Goal: Check status: Check status

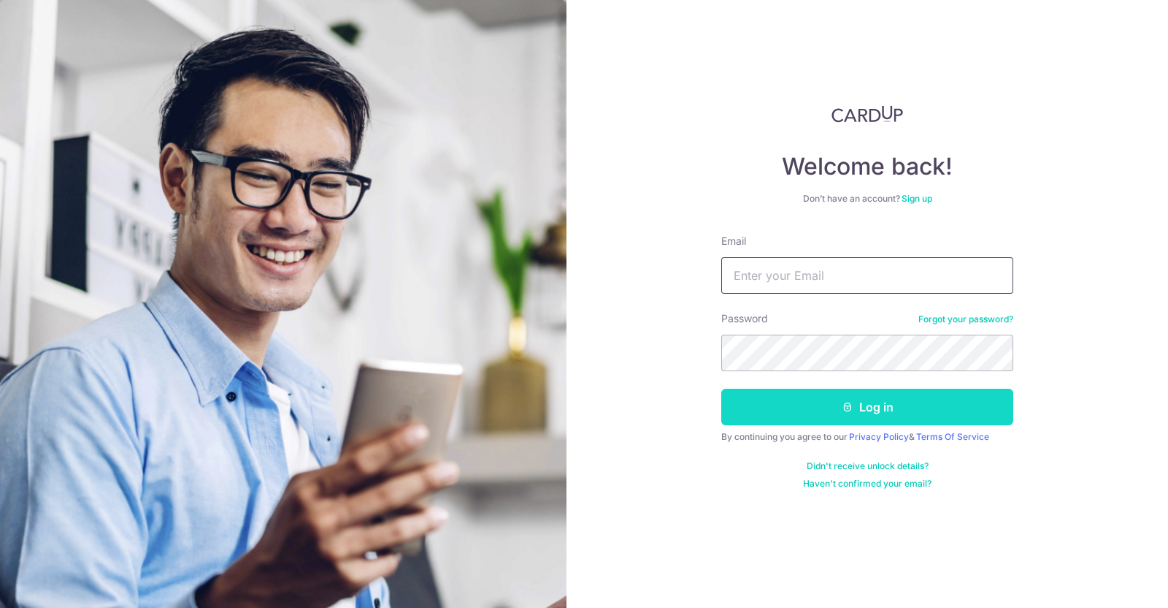
type input "[EMAIL_ADDRESS][DOMAIN_NAME]"
click at [933, 410] on button "Log in" at bounding box center [868, 407] width 292 height 37
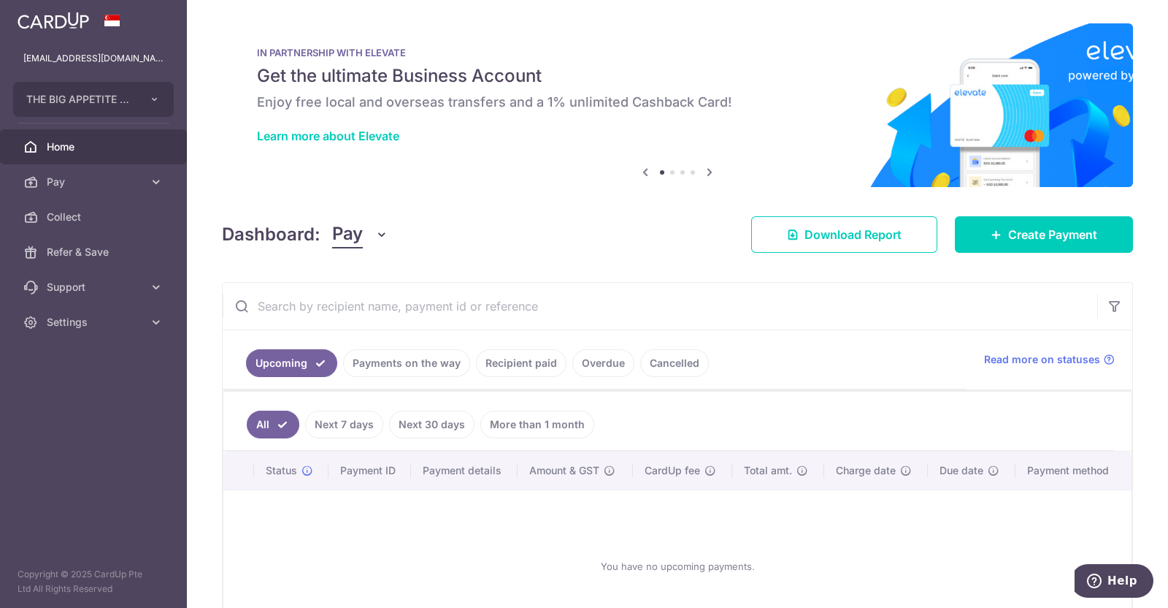
click at [424, 370] on link "Payments on the way" at bounding box center [406, 363] width 127 height 28
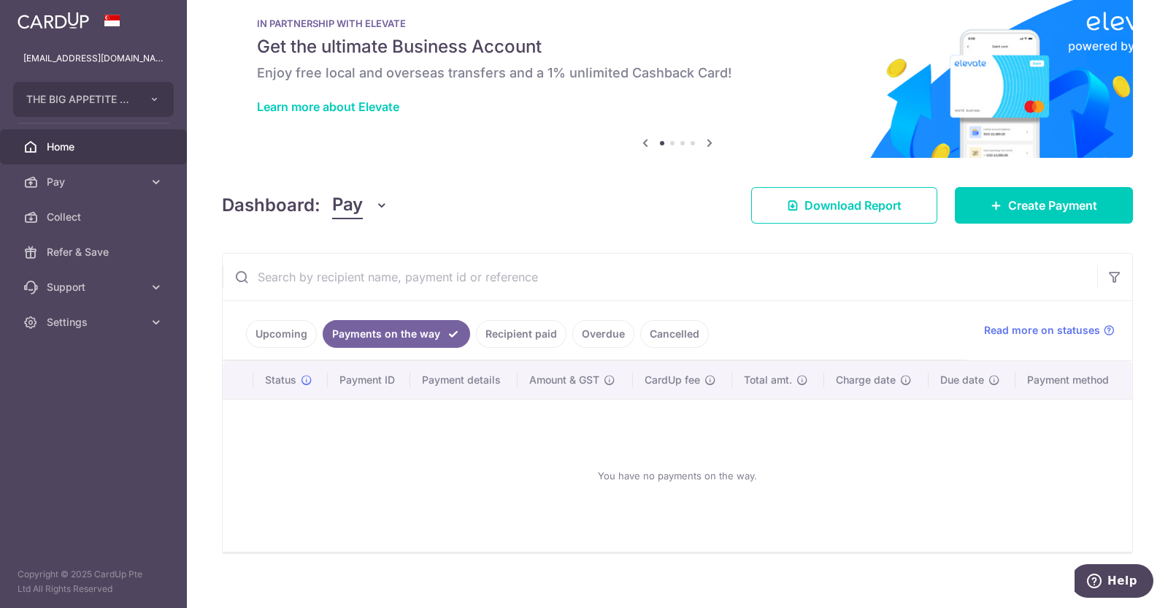
scroll to position [42, 0]
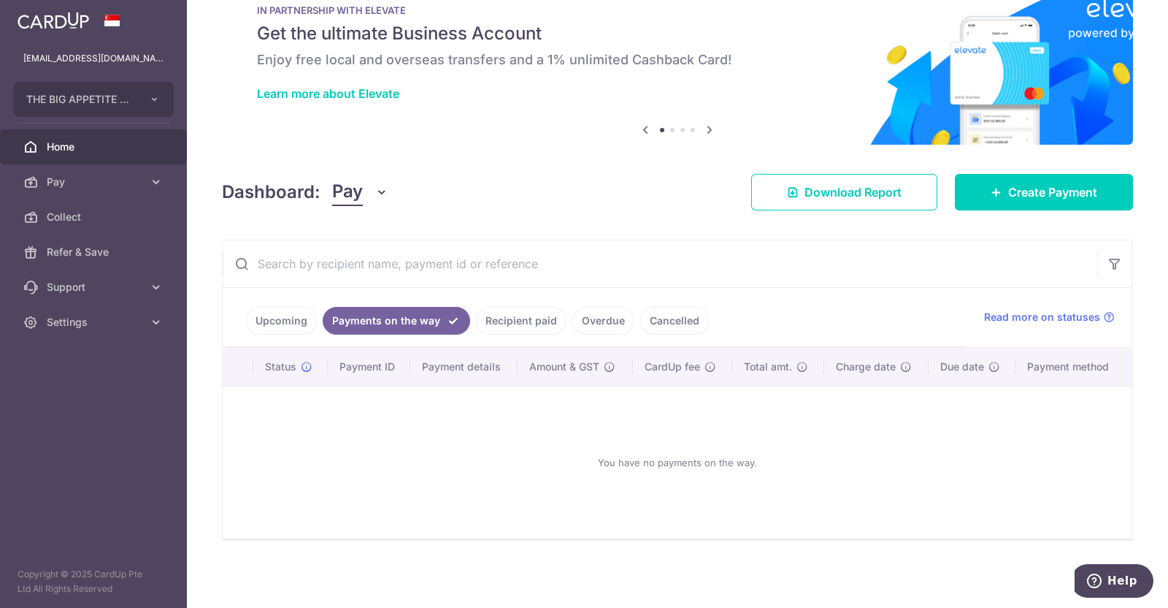
click at [525, 323] on link "Recipient paid" at bounding box center [521, 321] width 91 height 28
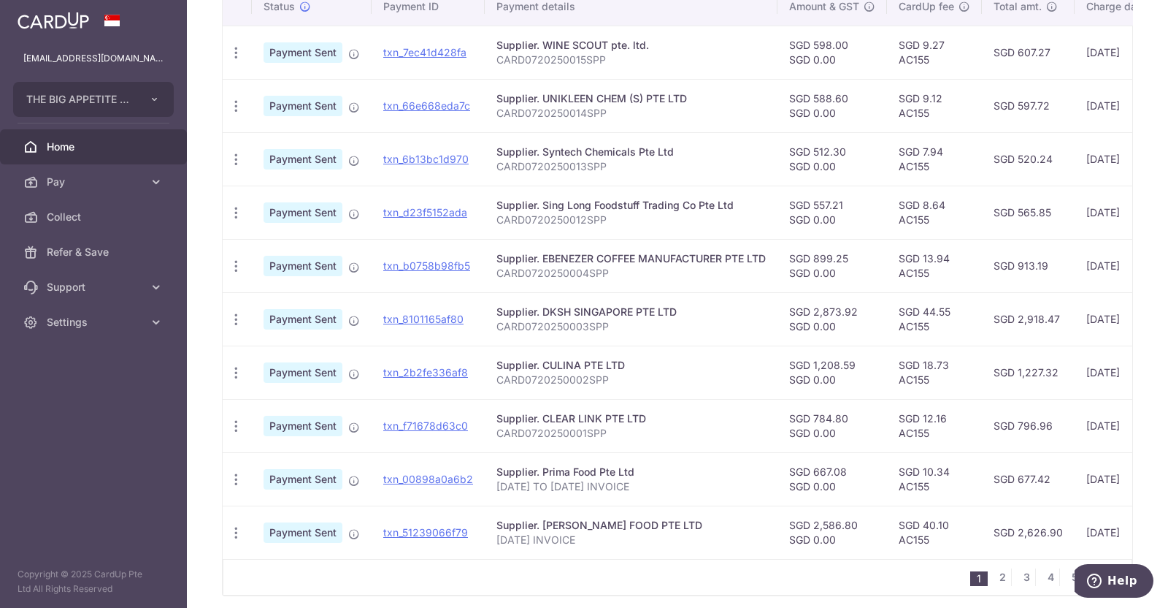
scroll to position [466, 0]
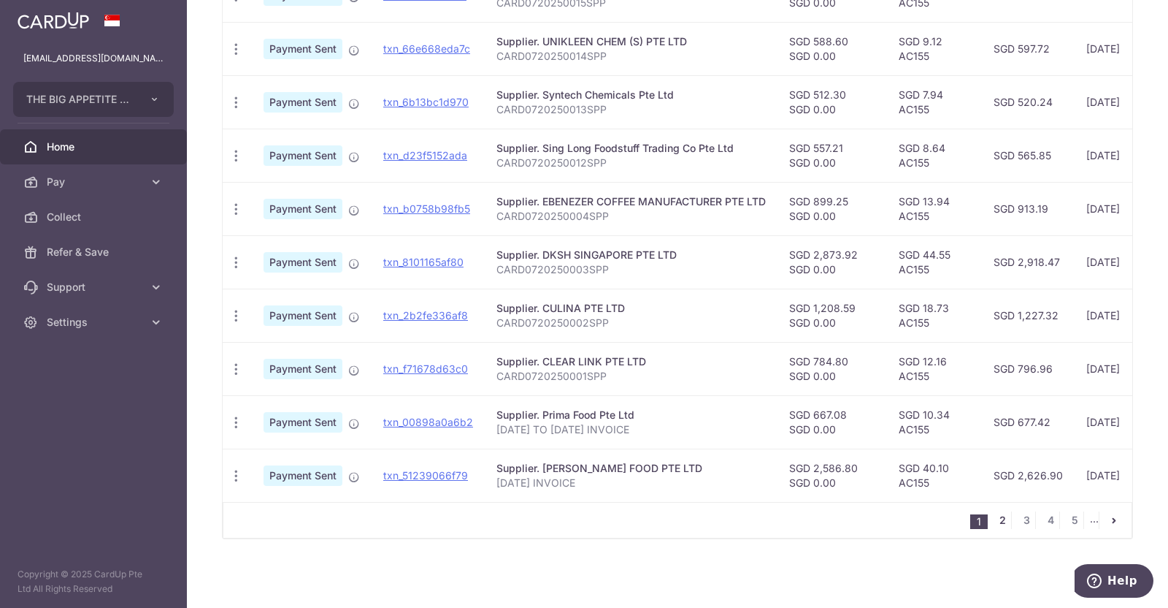
click at [994, 515] on link "2" at bounding box center [1003, 520] width 18 height 18
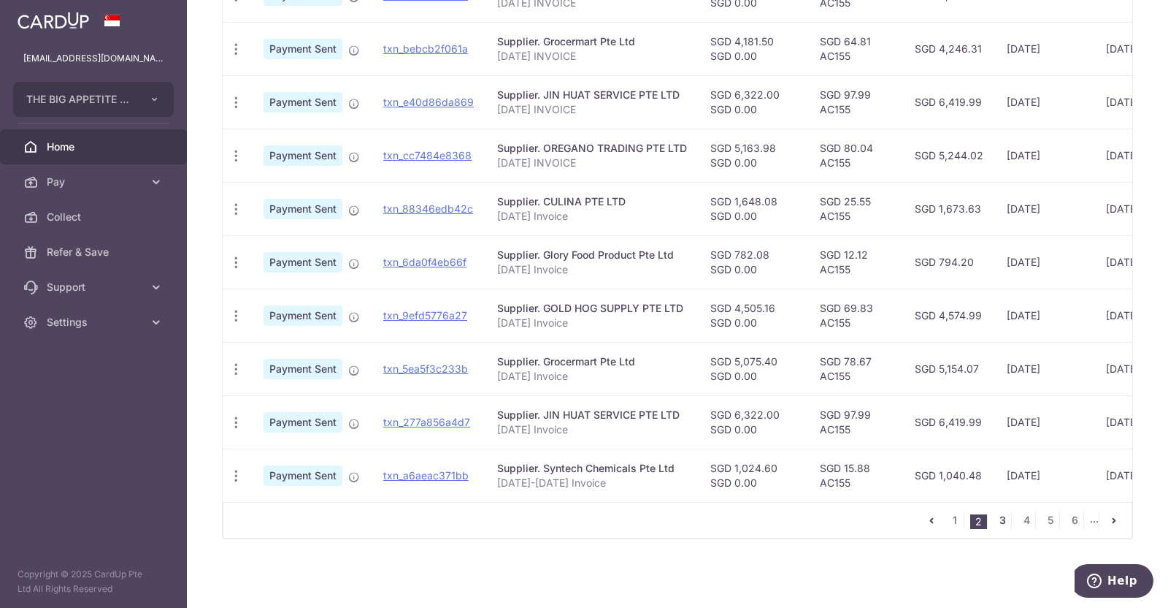
click at [994, 514] on link "3" at bounding box center [1003, 520] width 18 height 18
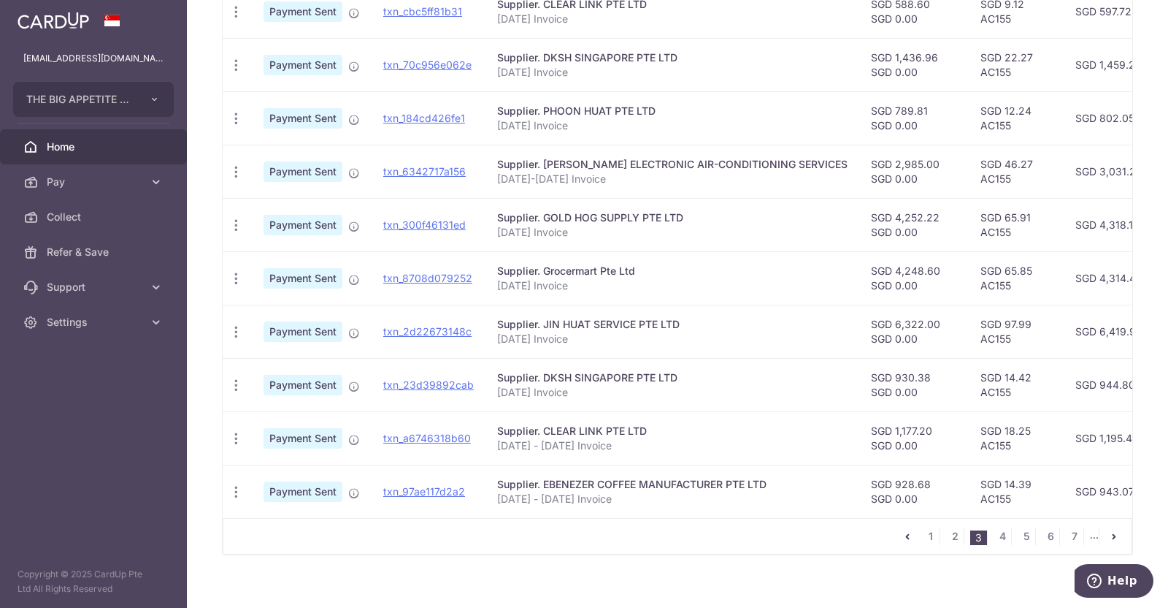
scroll to position [459, 0]
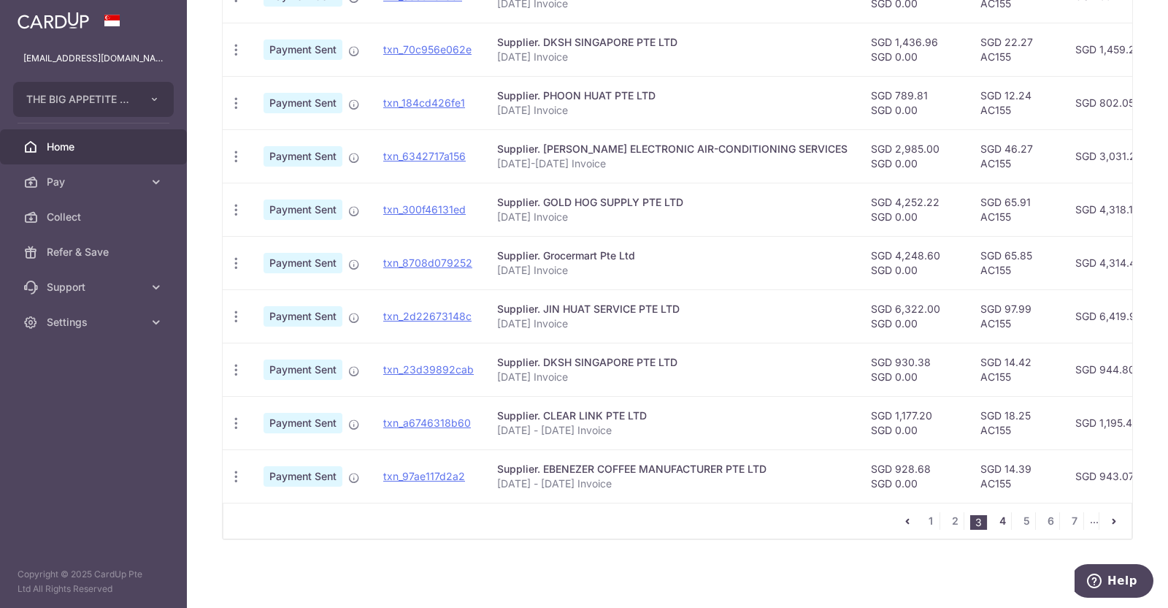
click at [994, 529] on link "4" at bounding box center [1003, 521] width 18 height 18
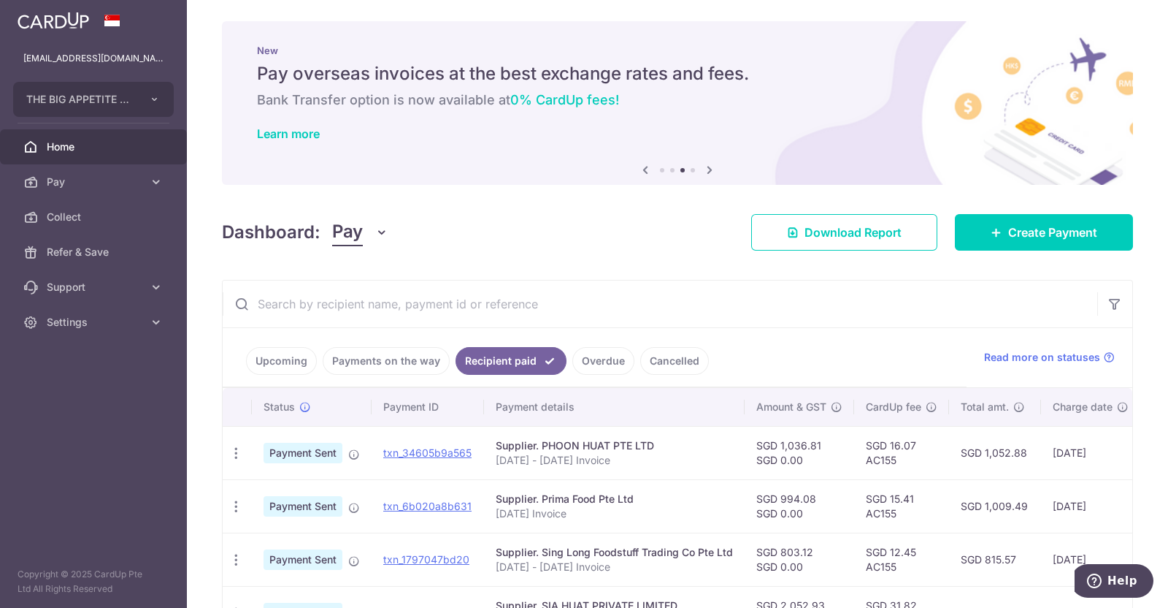
scroll to position [93, 0]
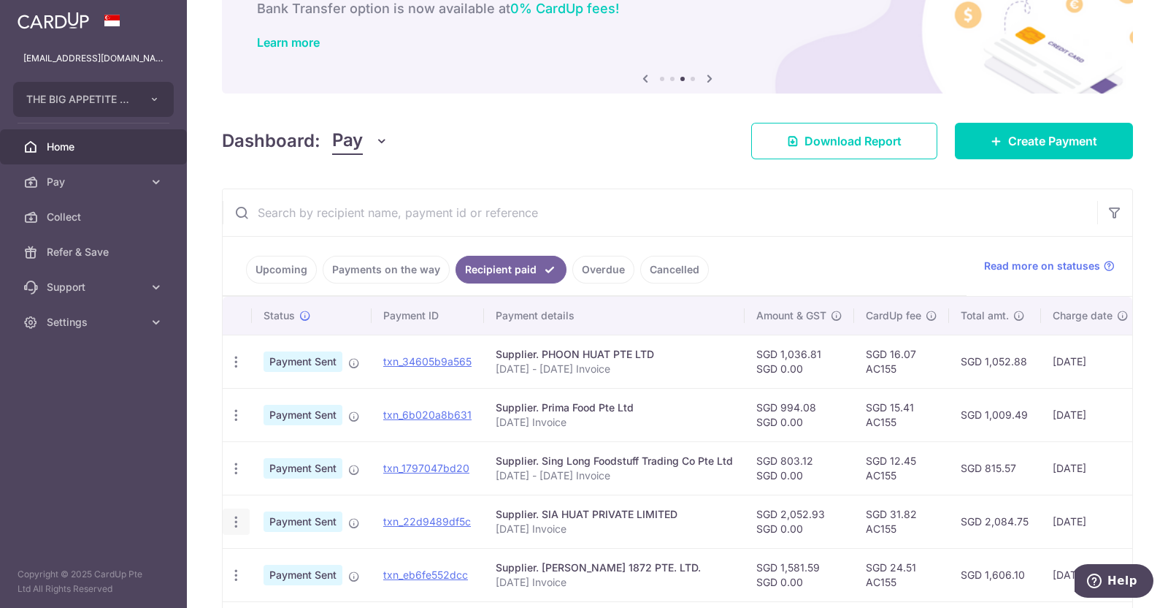
click at [242, 370] on icon "button" at bounding box center [236, 361] width 15 height 15
click at [273, 554] on span "PDF Receipt" at bounding box center [313, 561] width 99 height 15
